Goal: Navigation & Orientation: Find specific page/section

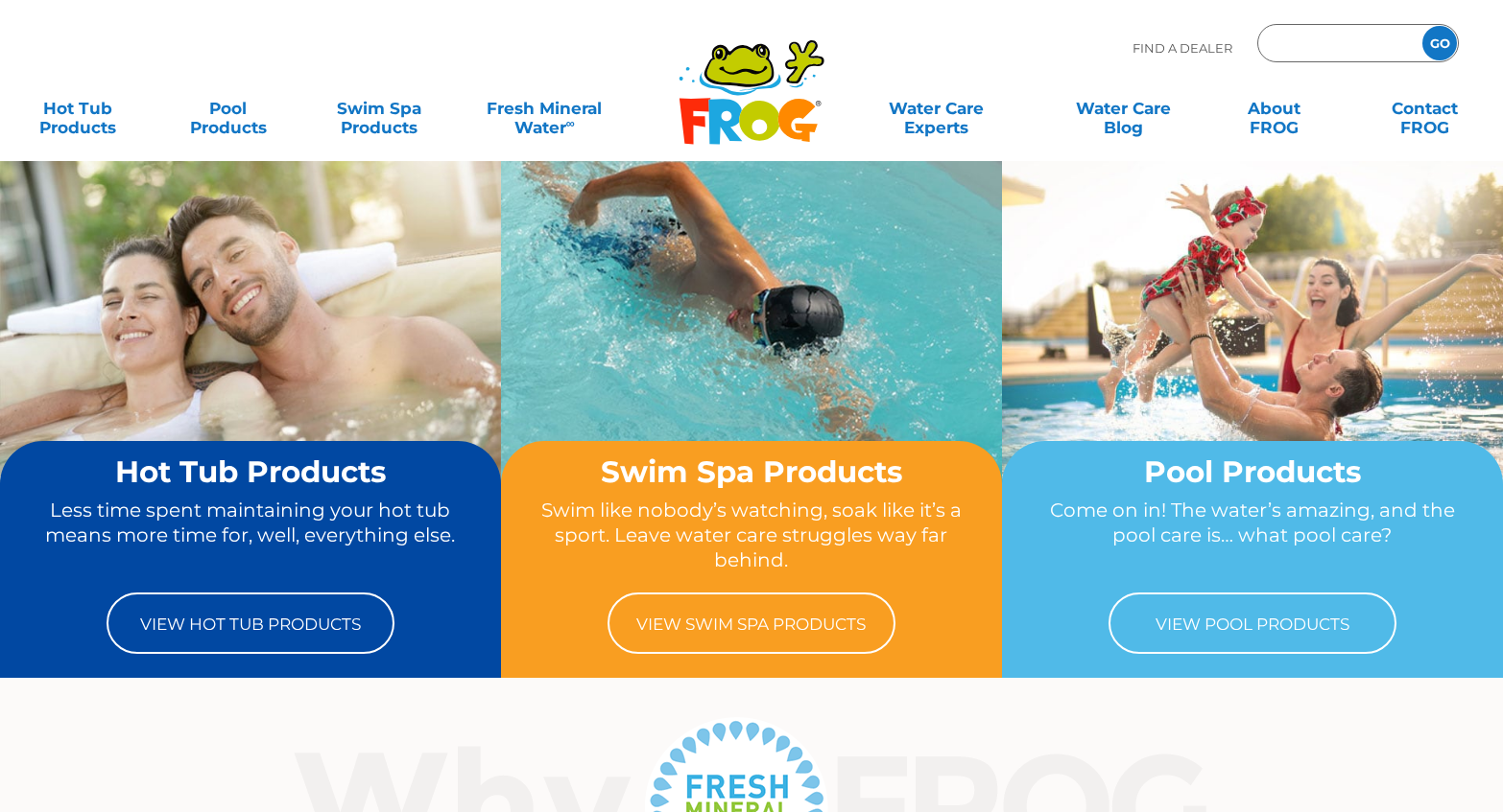
click at [1326, 41] on input "Zip Code Form" at bounding box center [1337, 43] width 129 height 28
type input "55447"
click at [1445, 41] on input "GO" at bounding box center [1439, 43] width 35 height 35
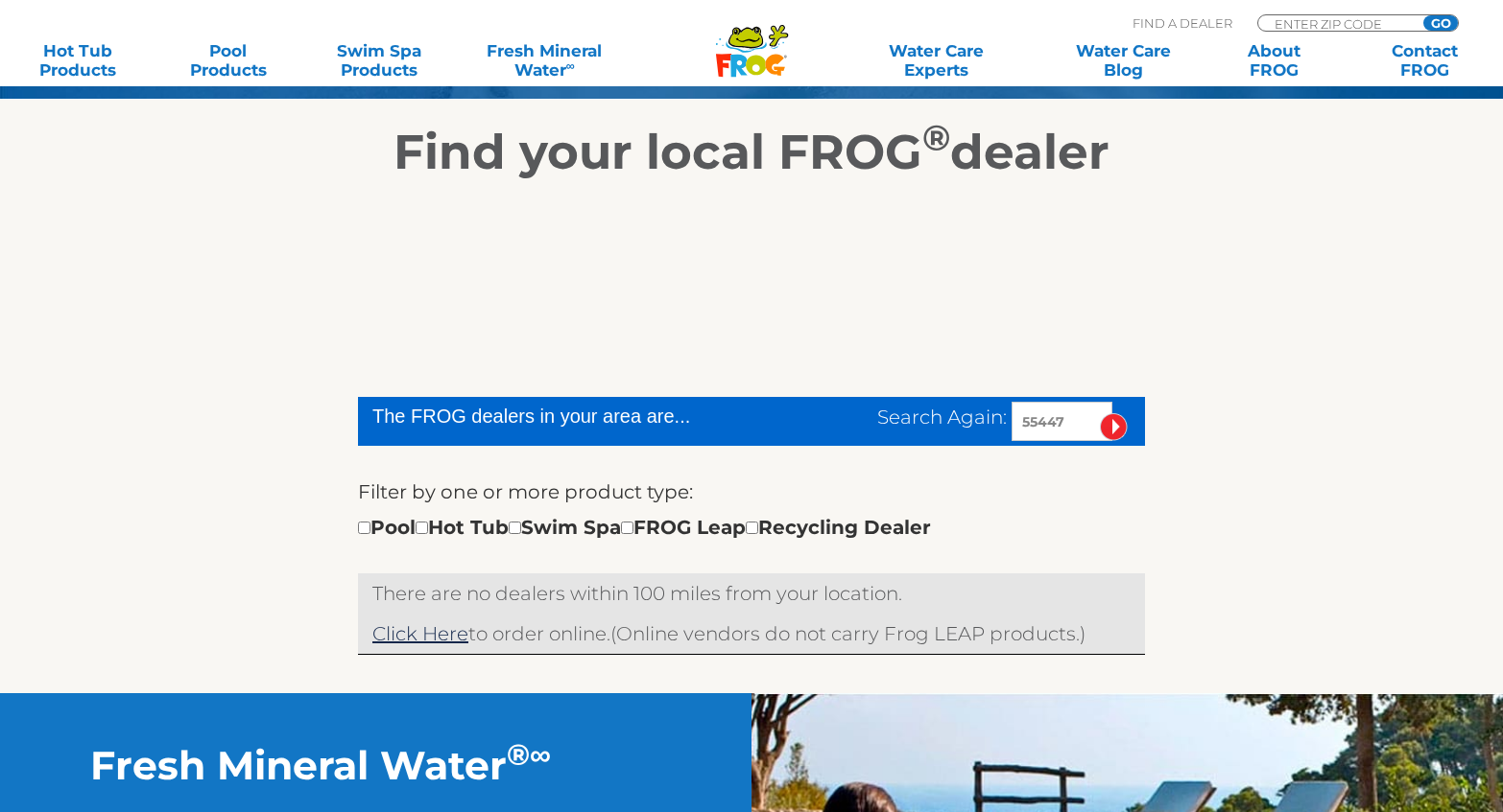
scroll to position [384, 0]
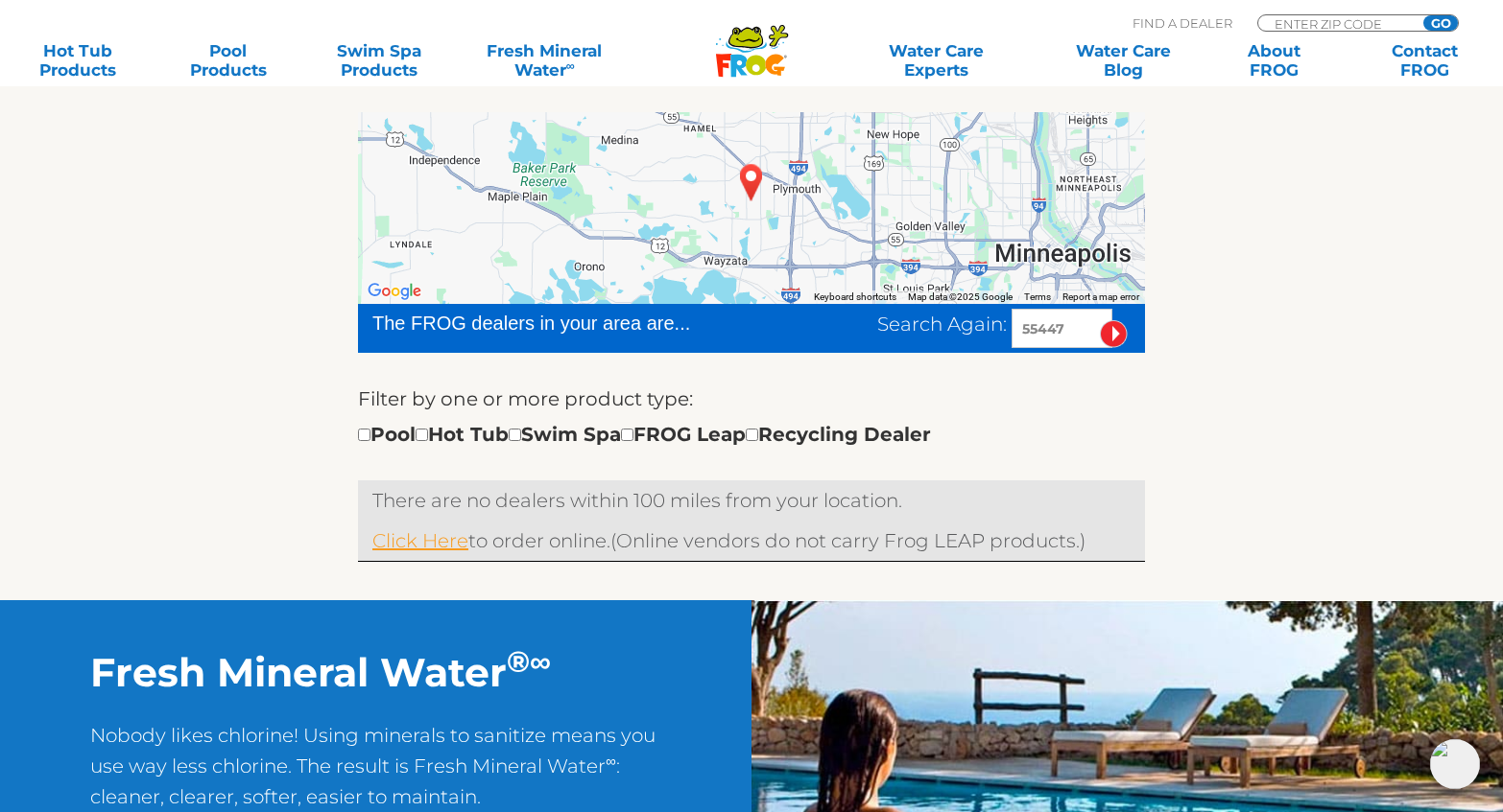
click at [428, 542] on link "Click Here" at bounding box center [420, 541] width 96 height 23
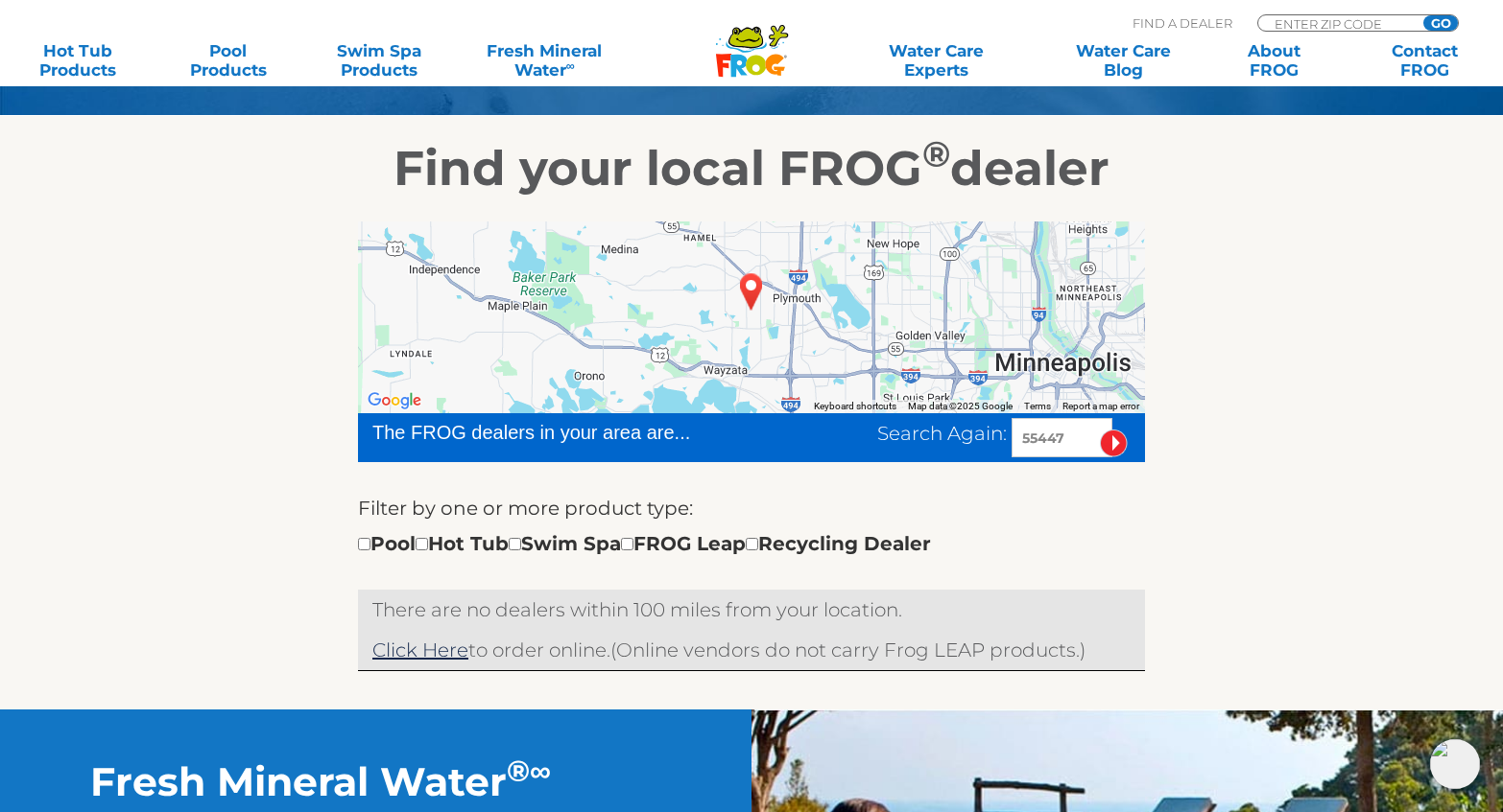
scroll to position [0, 0]
